Goal: Check status

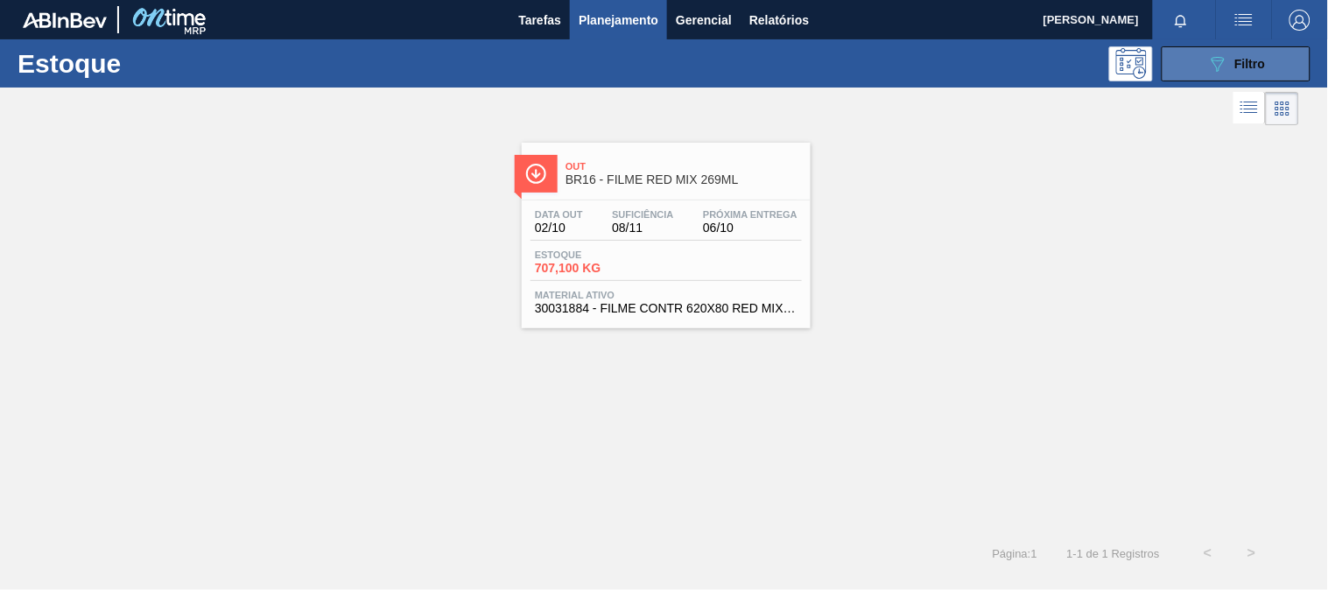
click at [1273, 67] on button "089F7B8B-B2A5-4AFE-B5C0-19BA573D28AC Filtro" at bounding box center [1236, 63] width 149 height 35
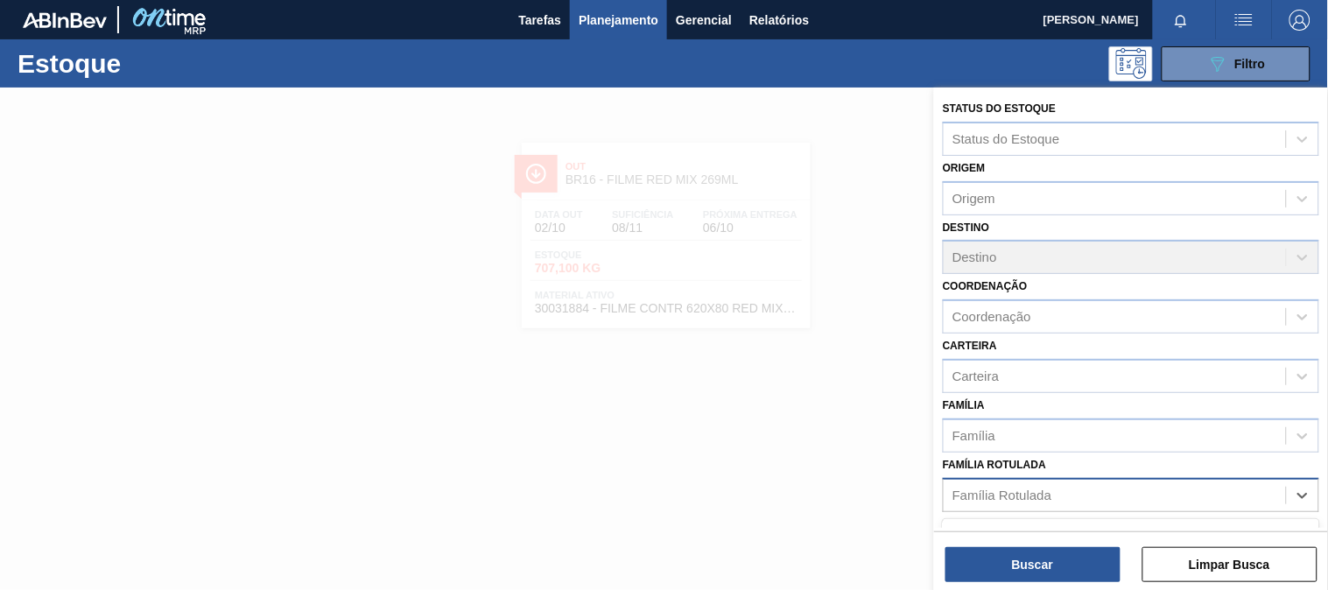
click at [984, 482] on div "Família Rotulada" at bounding box center [1115, 494] width 342 height 25
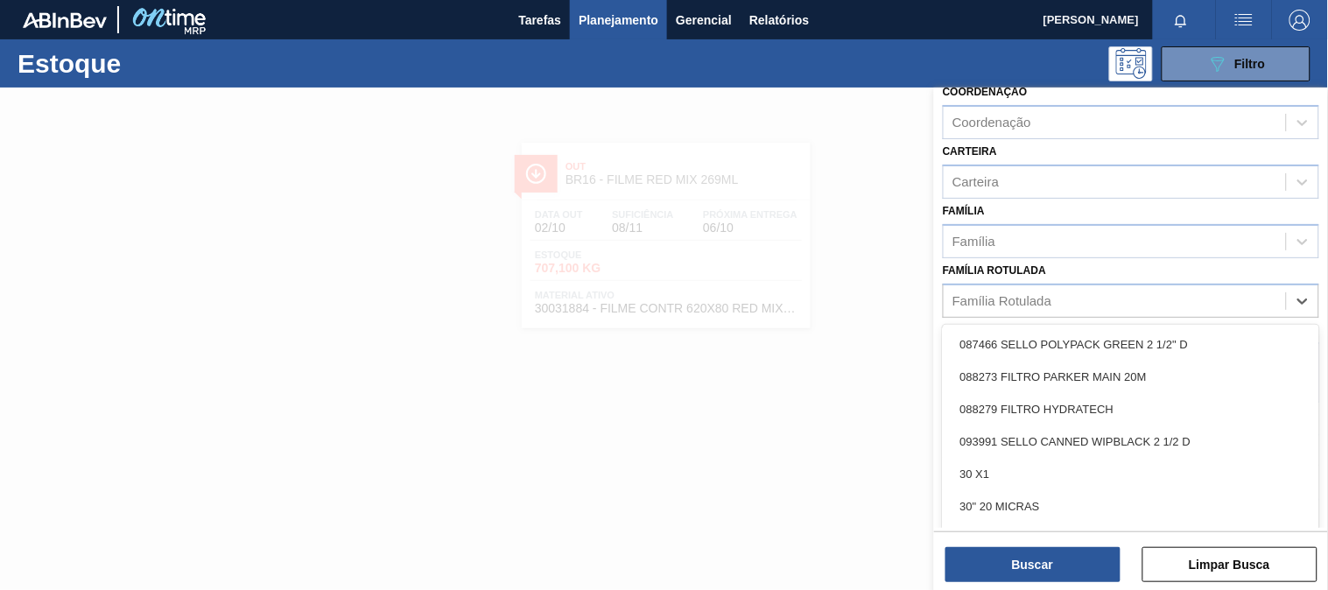
click at [996, 317] on div "Status do Estoque Status do Estoque Origem Origem Destino Destino Coordenação C…" at bounding box center [1131, 249] width 394 height 713
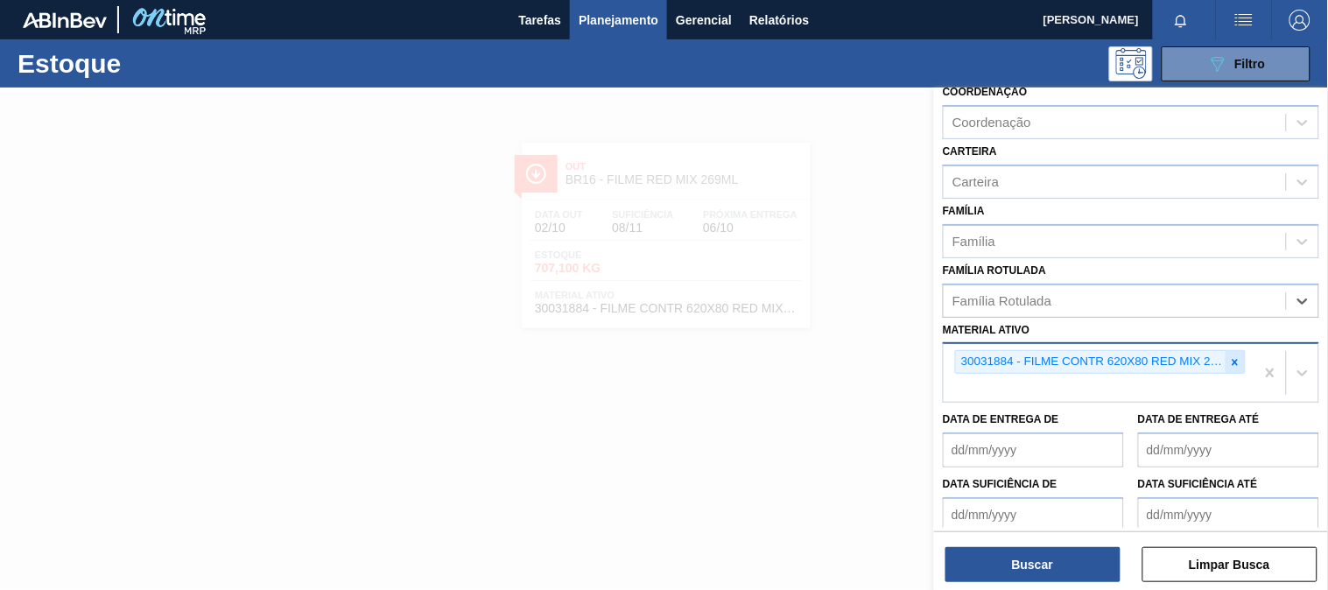
click at [1232, 356] on icon at bounding box center [1235, 362] width 12 height 12
paste ativo "30007970"
type ativo "30007970"
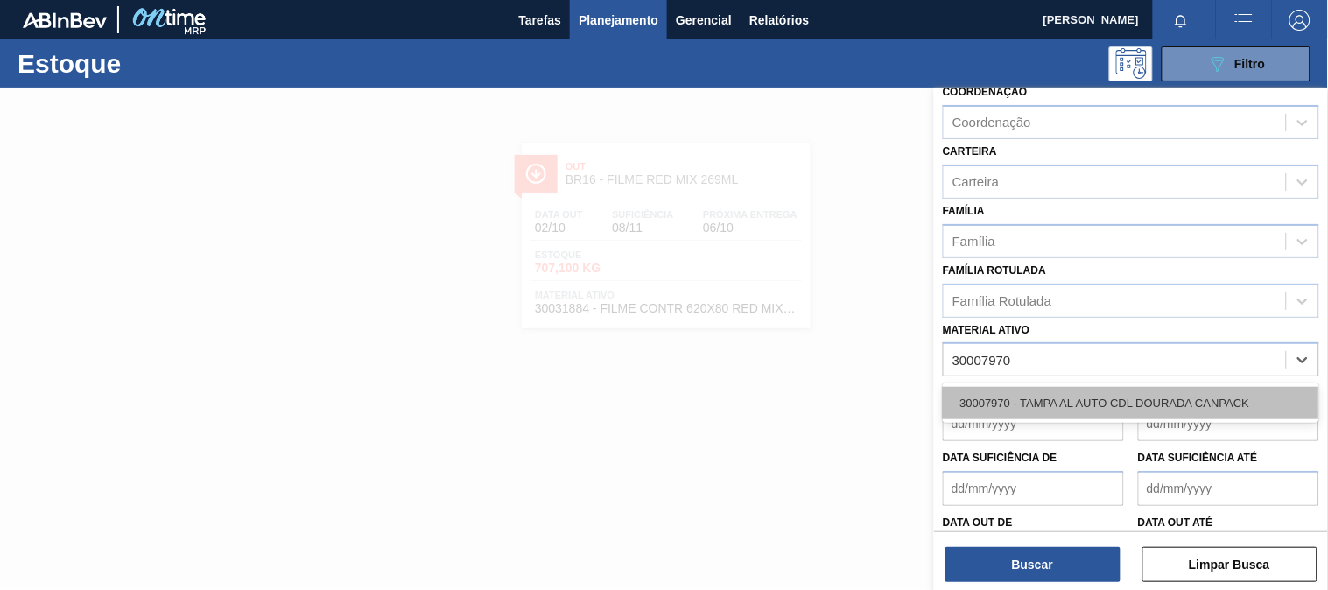
click at [1039, 394] on div "30007970 - TAMPA AL AUTO CDL DOURADA CANPACK" at bounding box center [1131, 403] width 376 height 32
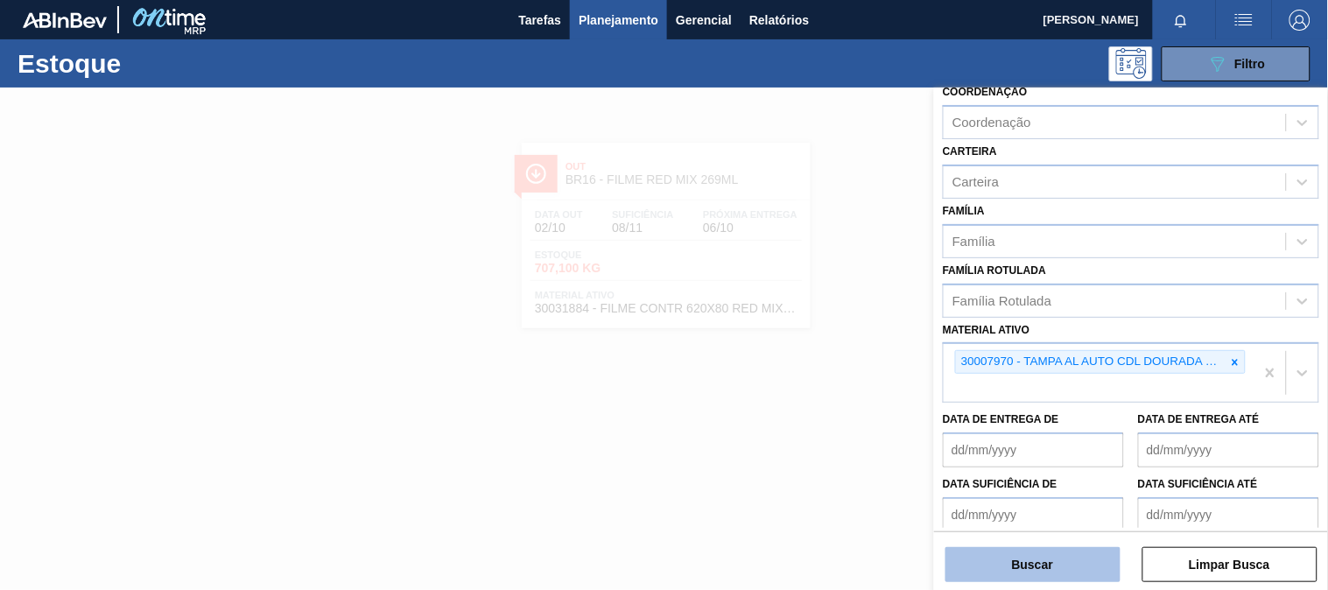
click at [1014, 561] on button "Buscar" at bounding box center [1032, 564] width 175 height 35
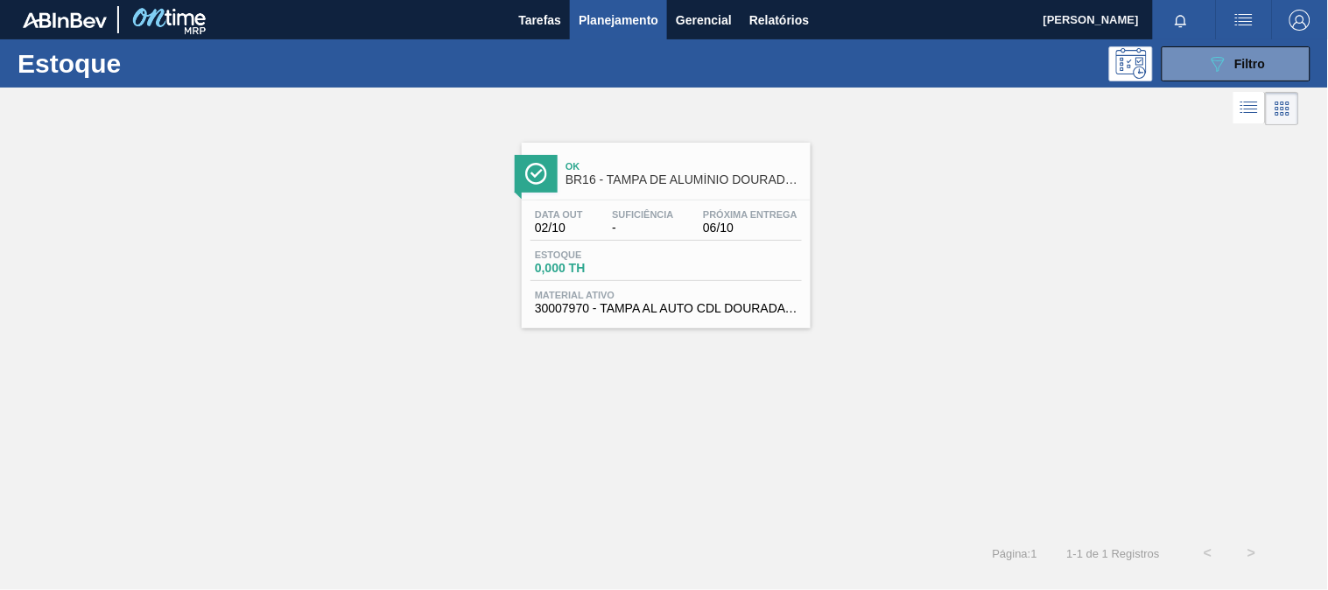
click at [648, 278] on div "Estoque 0,000 TH" at bounding box center [665, 265] width 271 height 32
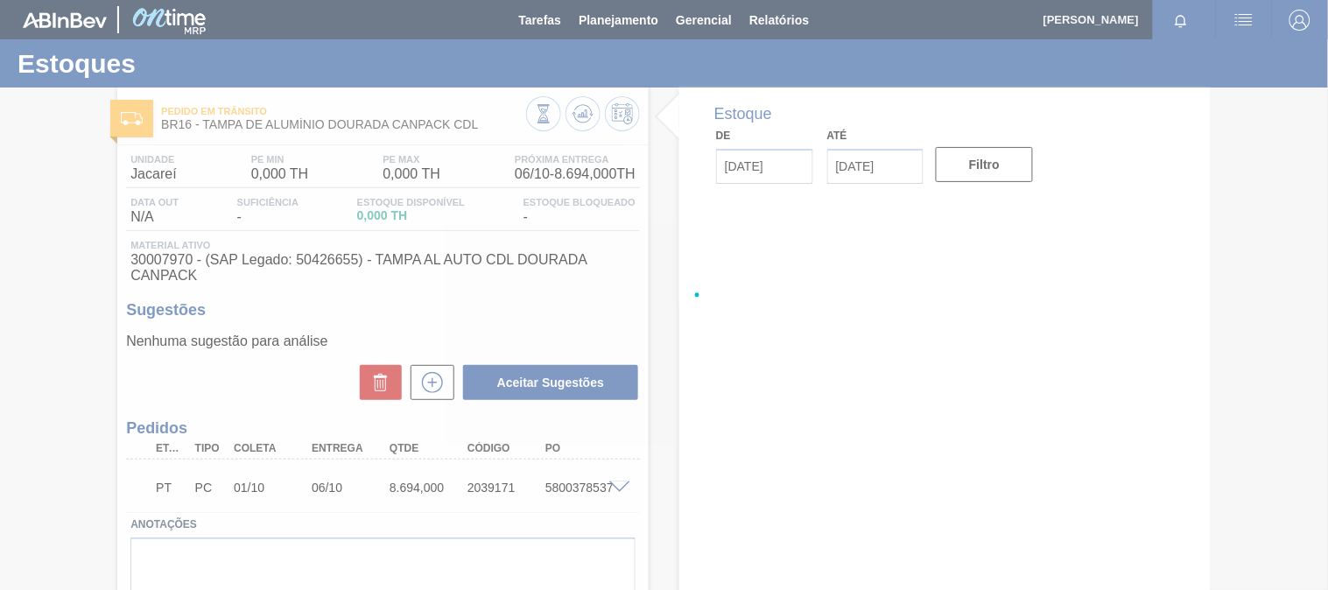
click at [670, 359] on div at bounding box center [664, 295] width 1328 height 590
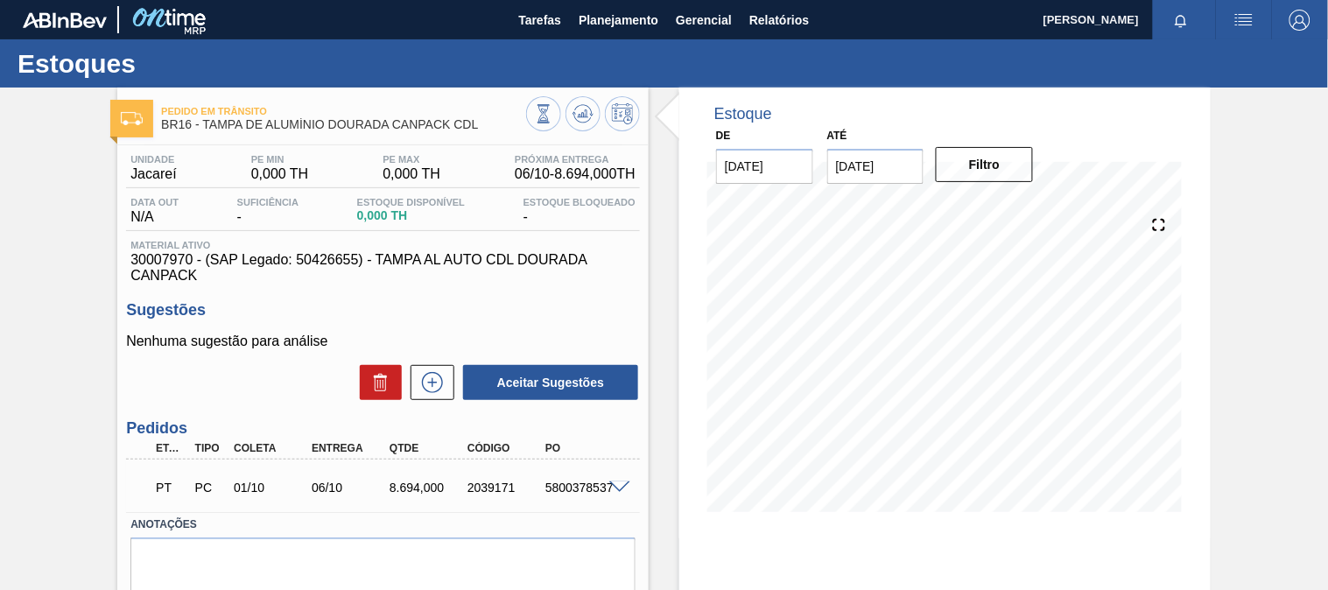
click at [574, 486] on div "5800378537" at bounding box center [584, 488] width 86 height 14
click at [615, 481] on span at bounding box center [619, 487] width 21 height 13
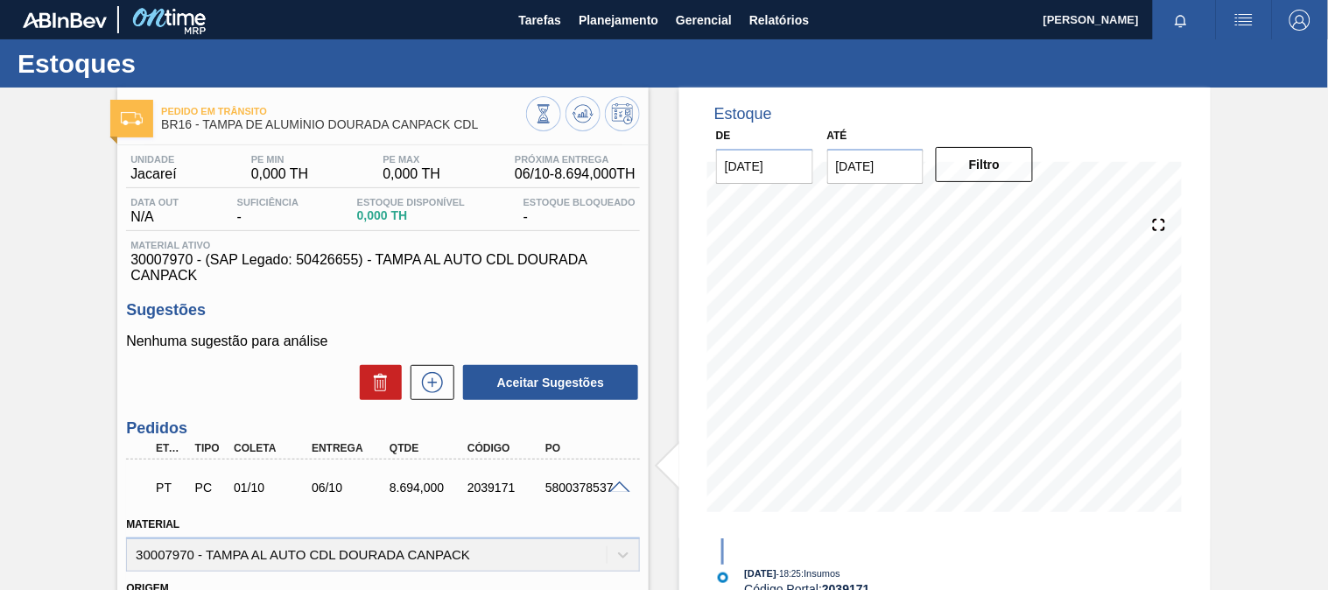
click at [162, 255] on span "30007970 - (SAP Legado: 50426655) - TAMPA AL AUTO CDL DOURADA CANPACK" at bounding box center [382, 268] width 505 height 32
copy span "30007970"
